Goal: Information Seeking & Learning: Learn about a topic

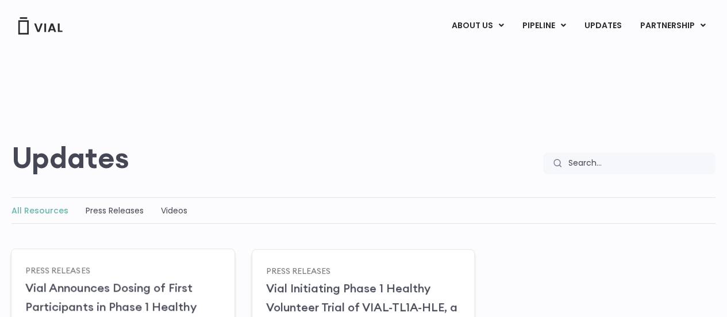
click at [627, 152] on input "Search" at bounding box center [638, 163] width 155 height 22
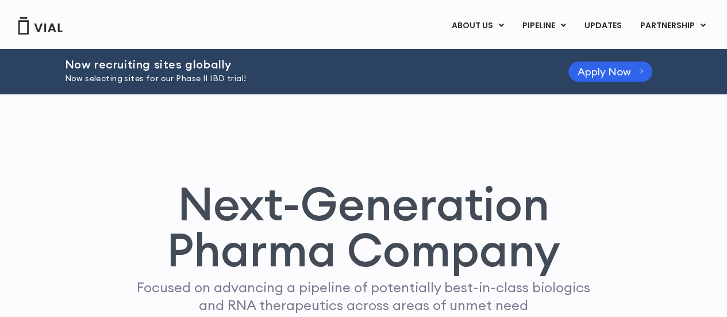
click at [132, 278] on p "Focused on advancing a pipeline of potentially best-in-class biologics and RNA …" at bounding box center [363, 296] width 463 height 36
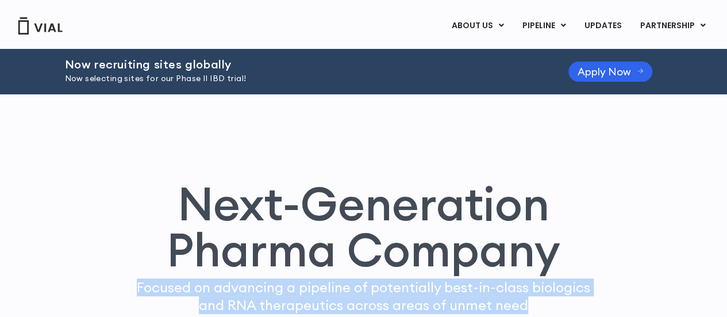
click at [132, 278] on p "Focused on advancing a pipeline of potentially best-in-class biologics and RNA …" at bounding box center [363, 296] width 463 height 36
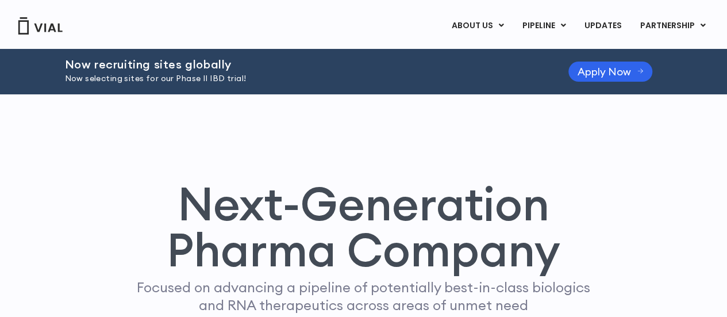
click at [115, 180] on h1 "Next-Generation Pharma Company" at bounding box center [364, 226] width 498 height 92
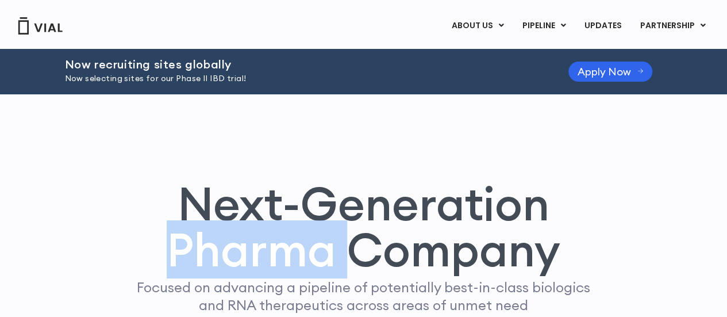
click at [115, 180] on h1 "Next-Generation Pharma Company" at bounding box center [364, 226] width 498 height 92
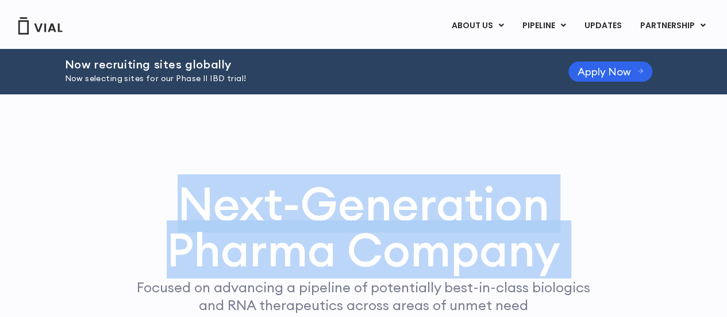
click at [115, 180] on h1 "Next-Generation Pharma Company" at bounding box center [364, 226] width 498 height 92
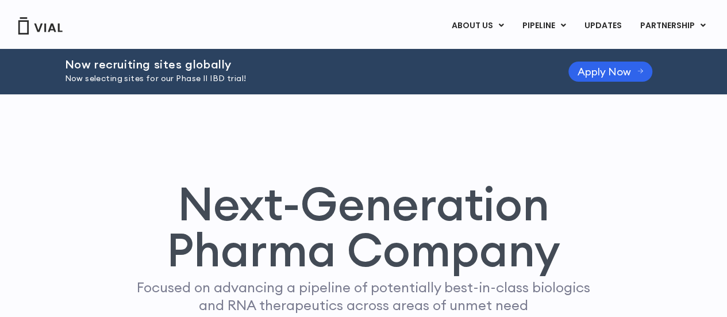
click at [132, 278] on p "Focused on advancing a pipeline of potentially best-in-class biologics and RNA …" at bounding box center [363, 296] width 463 height 36
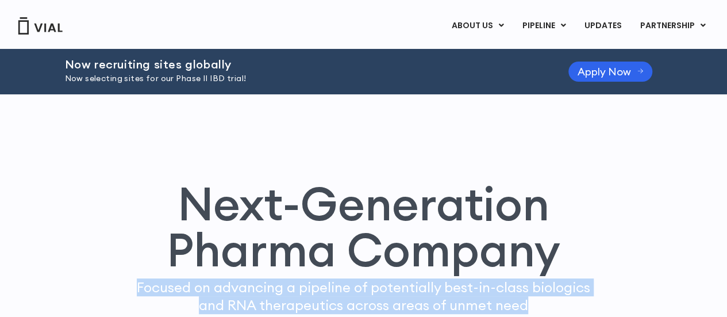
click at [132, 278] on p "Focused on advancing a pipeline of potentially best-in-class biologics and RNA …" at bounding box center [363, 296] width 463 height 36
